Goal: Entertainment & Leisure: Consume media (video, audio)

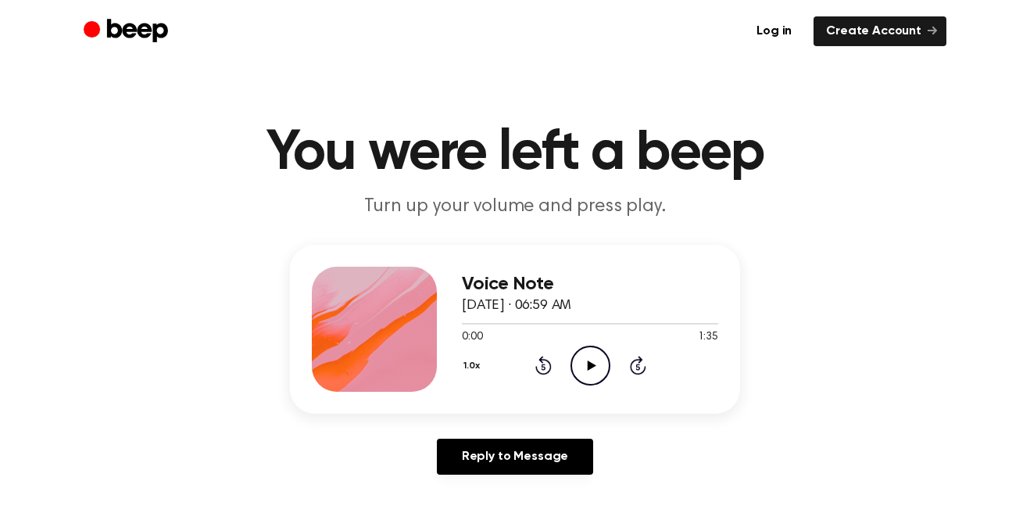
click at [595, 359] on icon "Play Audio" at bounding box center [590, 365] width 40 height 40
click at [546, 360] on icon at bounding box center [543, 365] width 16 height 19
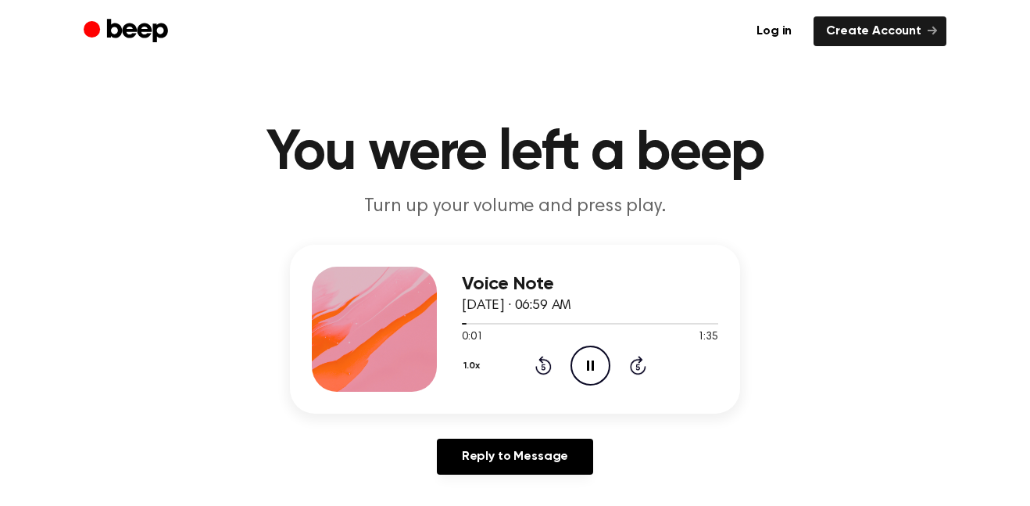
click at [647, 361] on div "1.0x Rewind 5 seconds Pause Audio Skip 5 seconds" at bounding box center [590, 365] width 256 height 40
click at [646, 361] on div "1.0x Rewind 5 seconds Pause Audio Skip 5 seconds" at bounding box center [590, 365] width 256 height 40
click at [542, 371] on icon "Rewind 5 seconds" at bounding box center [543, 365] width 17 height 20
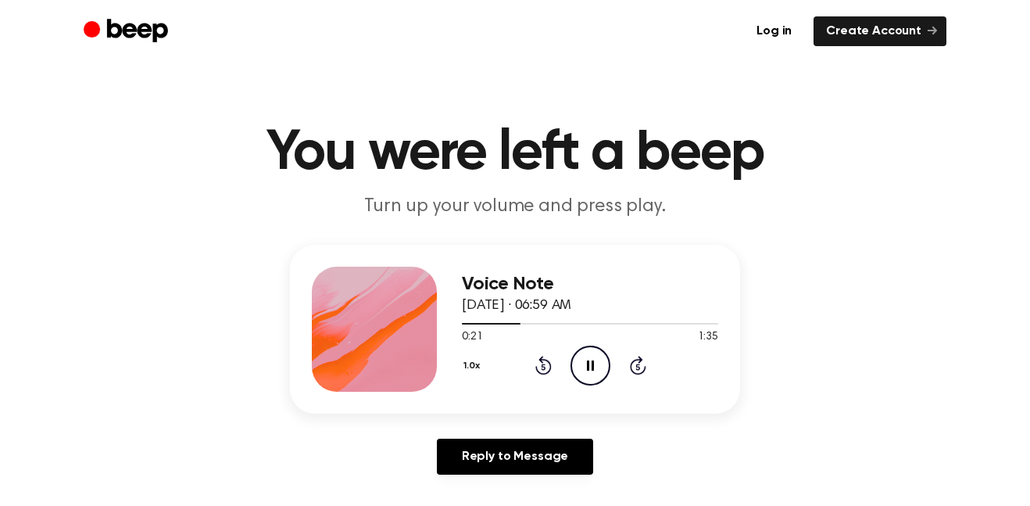
click at [599, 356] on icon "Pause Audio" at bounding box center [590, 365] width 40 height 40
click at [602, 356] on icon "Play Audio" at bounding box center [590, 365] width 40 height 40
